Goal: Book appointment/travel/reservation

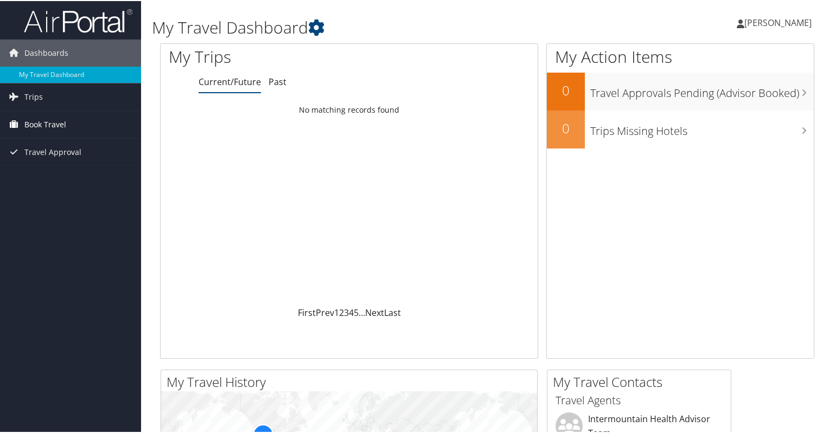
click at [41, 119] on span "Book Travel" at bounding box center [45, 123] width 42 height 27
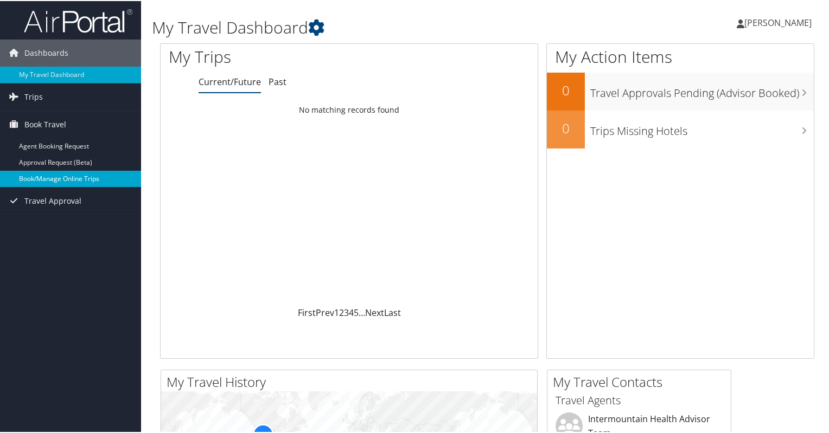
click at [54, 175] on link "Book/Manage Online Trips" at bounding box center [70, 178] width 141 height 16
